Goal: Information Seeking & Learning: Learn about a topic

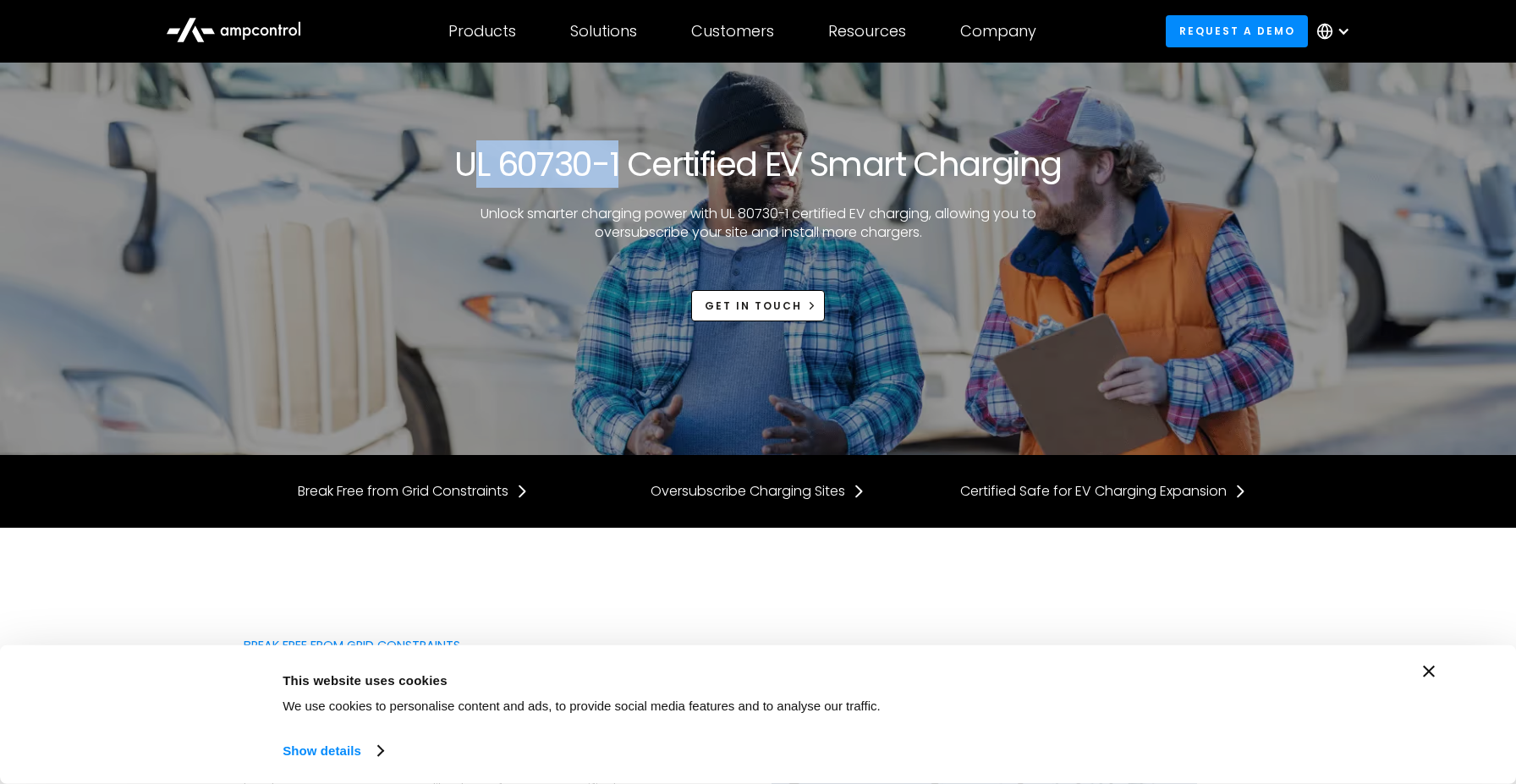
drag, startPoint x: 465, startPoint y: 157, endPoint x: 620, endPoint y: 158, distance: 155.0
click at [621, 158] on h1 "UL 60730-1 Certified EV Smart Charging" at bounding box center [758, 164] width 607 height 40
click at [620, 158] on h1 "UL 60730-1 Certified EV Smart Charging" at bounding box center [758, 164] width 607 height 40
drag, startPoint x: 621, startPoint y: 158, endPoint x: 425, endPoint y: 157, distance: 196.0
click at [425, 157] on div "UL 60730-1 Certified EV Smart Charging Unlock smarter charging power with UL 80…" at bounding box center [758, 232] width 1029 height 177
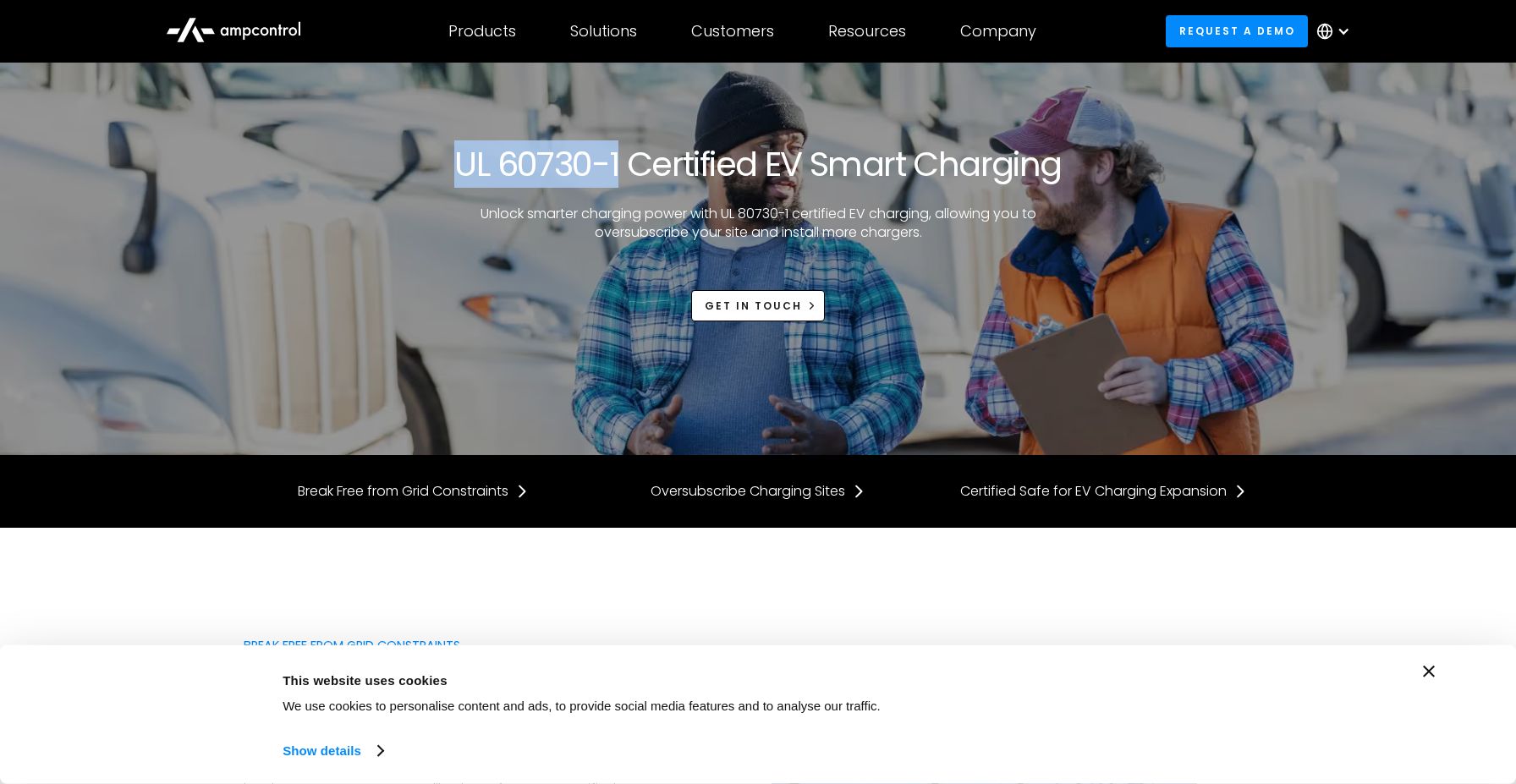
copy h1 "UL 60730-1"
